Goal: Task Accomplishment & Management: Manage account settings

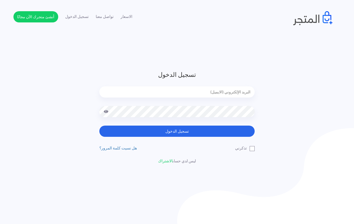
click at [191, 93] on input "email" at bounding box center [176, 91] width 155 height 11
click at [215, 93] on input "email" at bounding box center [176, 91] width 155 height 11
type input "[EMAIL_ADDRESS][DOMAIN_NAME]"
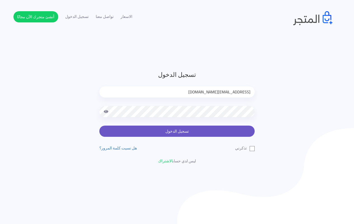
click at [152, 132] on button "تسجيل الدخول" at bounding box center [176, 130] width 155 height 11
